Goal: Task Accomplishment & Management: Manage account settings

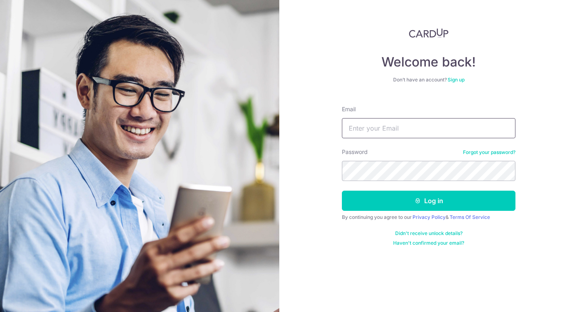
click at [357, 126] on input "Email" at bounding box center [429, 128] width 174 height 20
type input "[EMAIL_ADDRESS][DOMAIN_NAME]"
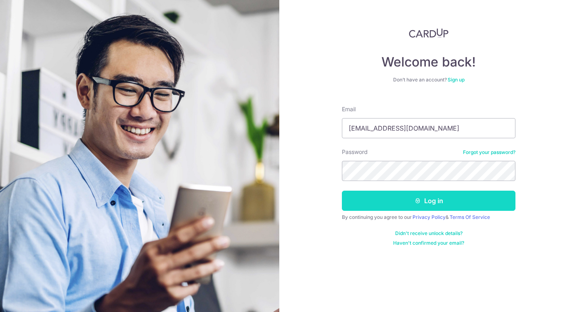
click at [394, 204] on button "Log in" at bounding box center [429, 201] width 174 height 20
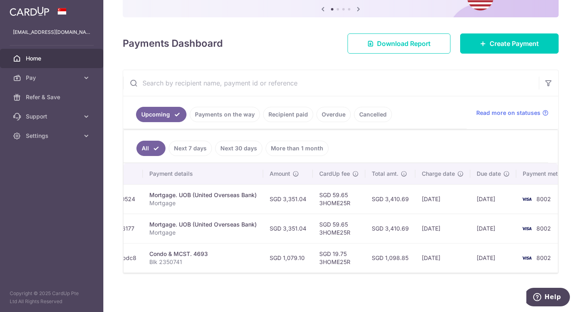
scroll to position [0, 164]
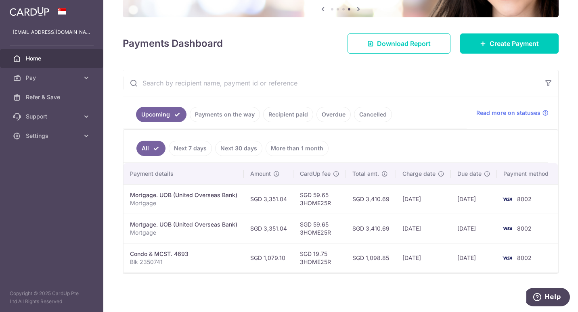
click at [375, 290] on div "× Pause Schedule Pause all future payments in this series Pause just this one p…" at bounding box center [340, 156] width 475 height 312
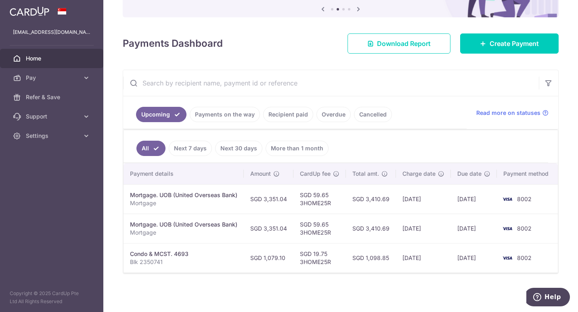
click at [421, 291] on div "× Pause Schedule Pause all future payments in this series Pause just this one p…" at bounding box center [340, 156] width 475 height 312
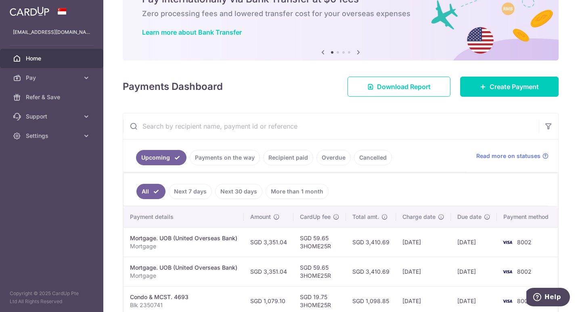
scroll to position [0, 0]
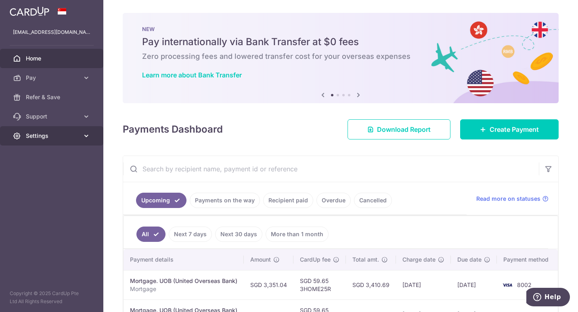
click at [87, 133] on icon at bounding box center [86, 136] width 8 height 8
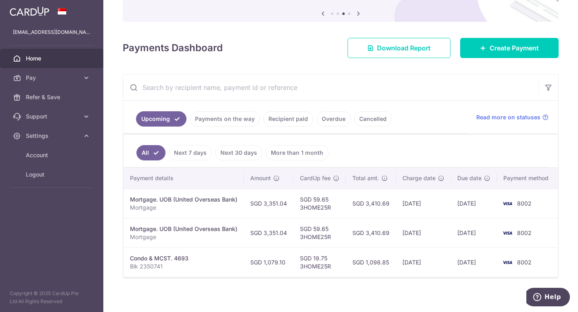
scroll to position [90, 0]
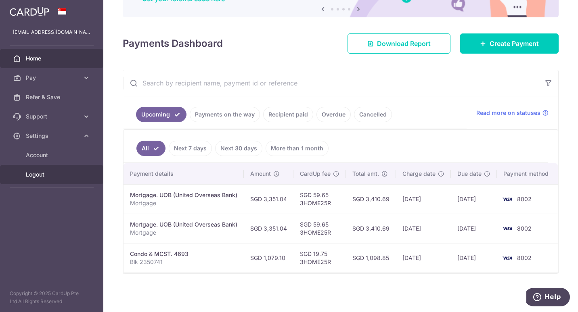
click at [44, 176] on span "Logout" at bounding box center [52, 175] width 53 height 8
